Goal: Navigation & Orientation: Find specific page/section

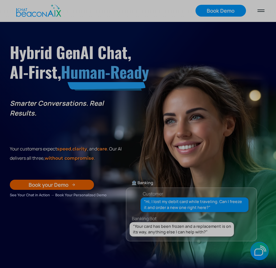
click at [111, 23] on section "Hybrid GenAI Chat, AI-First, Human-Ready Smarter Conversations. Real Results. Y…" at bounding box center [138, 146] width 276 height 248
click at [0, 0] on div "About" at bounding box center [0, 0] width 0 height 0
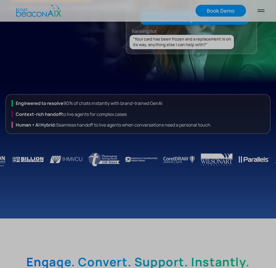
scroll to position [168, 0]
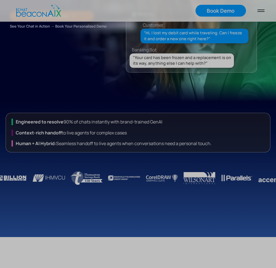
click at [0, 0] on div "About" at bounding box center [0, 0] width 0 height 0
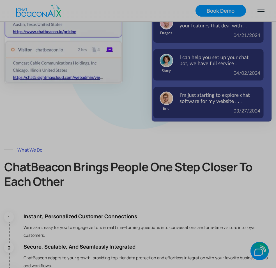
scroll to position [741, 0]
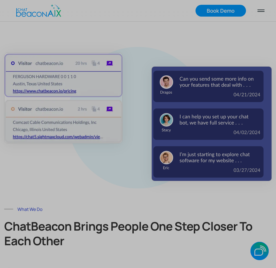
click at [0, 0] on div "About" at bounding box center [0, 0] width 0 height 0
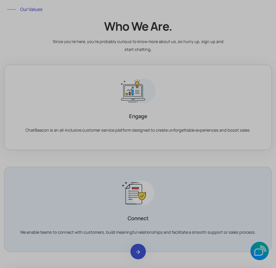
scroll to position [505, 0]
